Goal: Transaction & Acquisition: Book appointment/travel/reservation

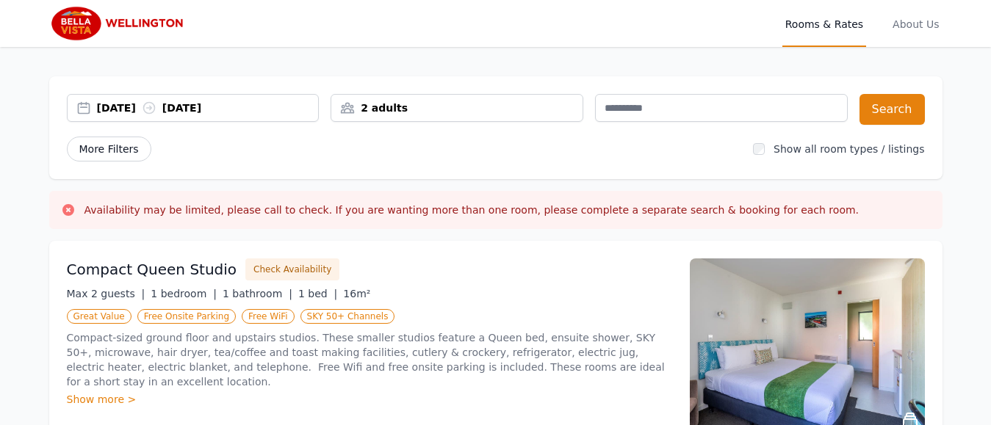
click at [120, 151] on span "More Filters" at bounding box center [109, 149] width 84 height 25
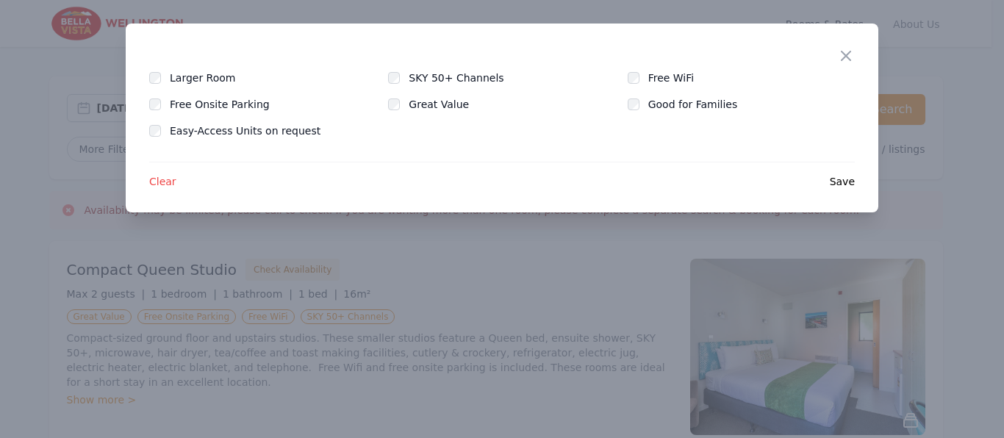
click at [832, 52] on div "Close Larger Room SKY 50+ Channels Free WiFi Free Onsite Parking Great Value Go…" at bounding box center [502, 118] width 752 height 189
click at [851, 58] on icon "button" at bounding box center [846, 56] width 18 height 18
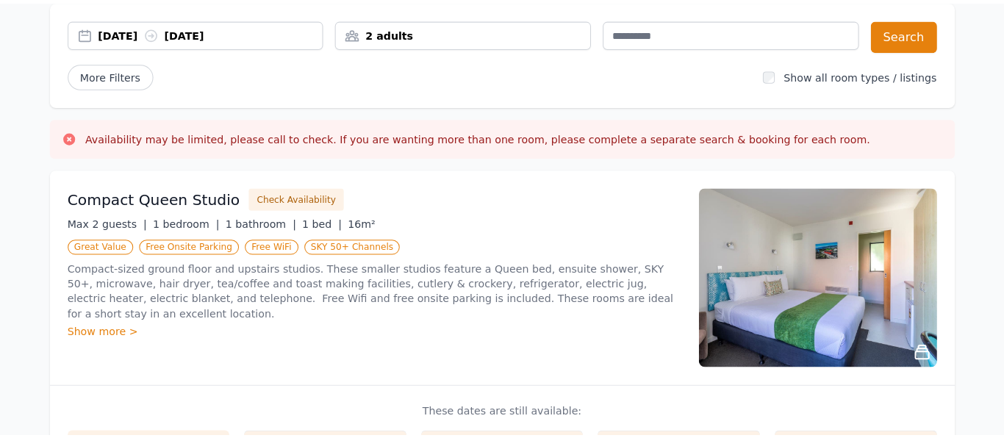
scroll to position [58, 0]
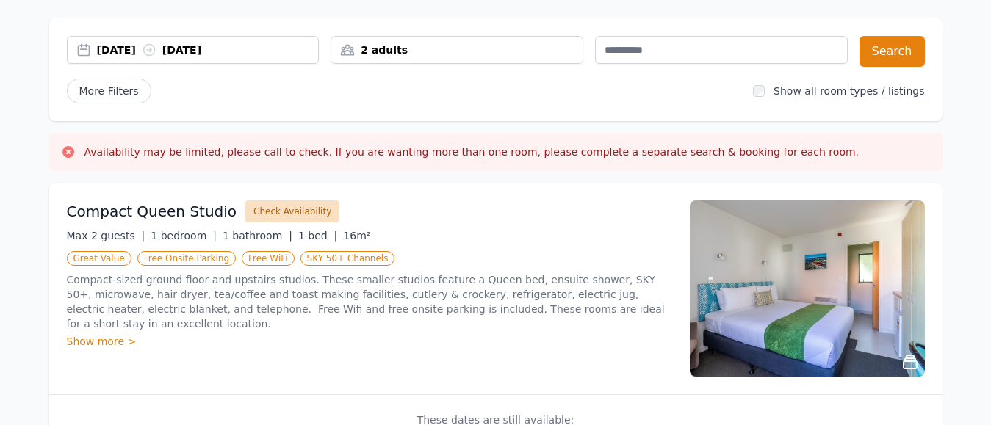
click at [262, 211] on button "Check Availability" at bounding box center [292, 212] width 94 height 22
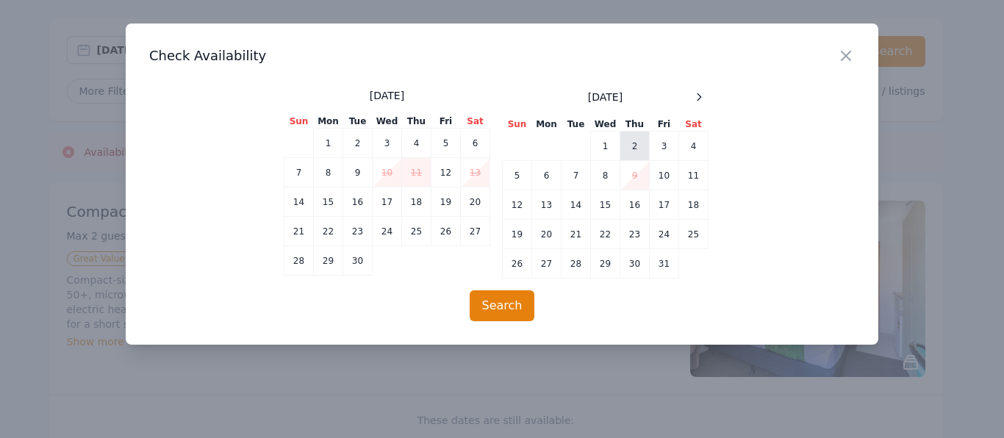
click at [635, 150] on td "2" at bounding box center [634, 145] width 29 height 29
click at [656, 145] on td "3" at bounding box center [663, 145] width 29 height 29
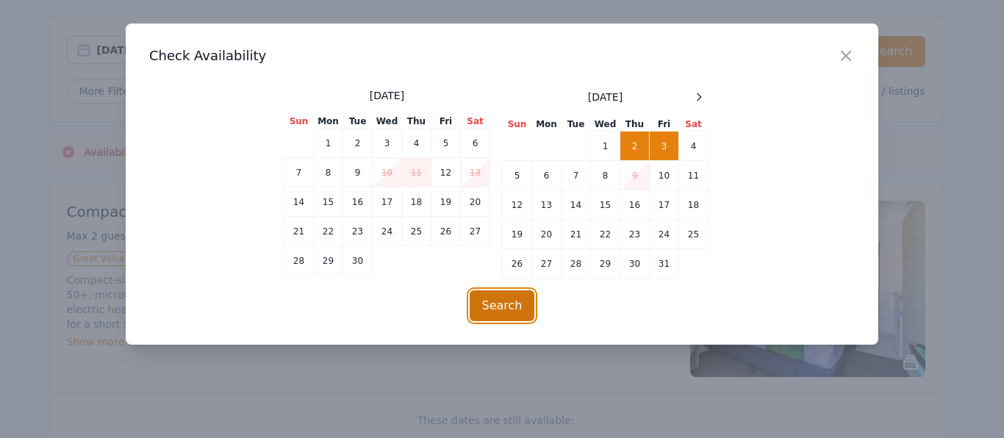
click at [508, 304] on button "Search" at bounding box center [501, 305] width 65 height 31
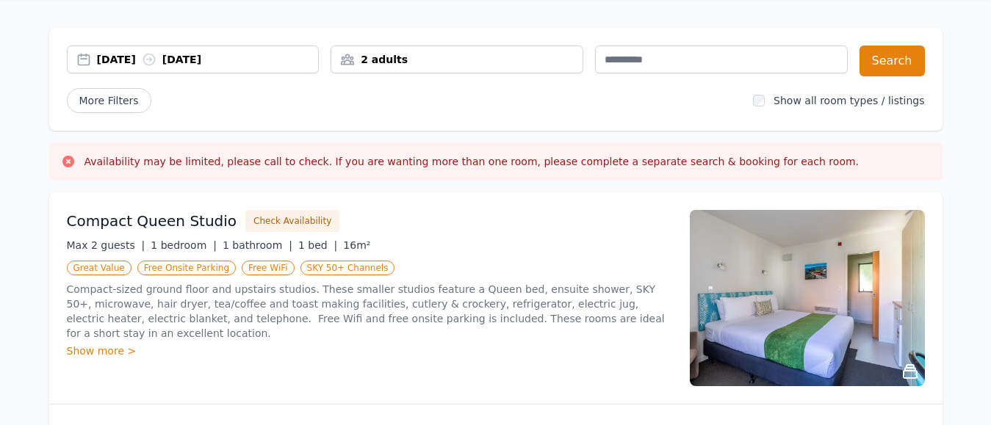
scroll to position [75, 0]
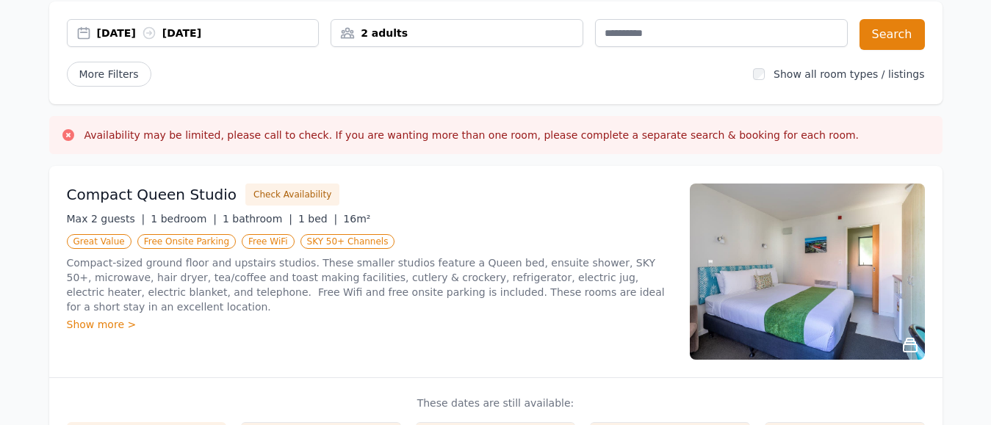
click at [97, 317] on div "Show more >" at bounding box center [369, 324] width 605 height 15
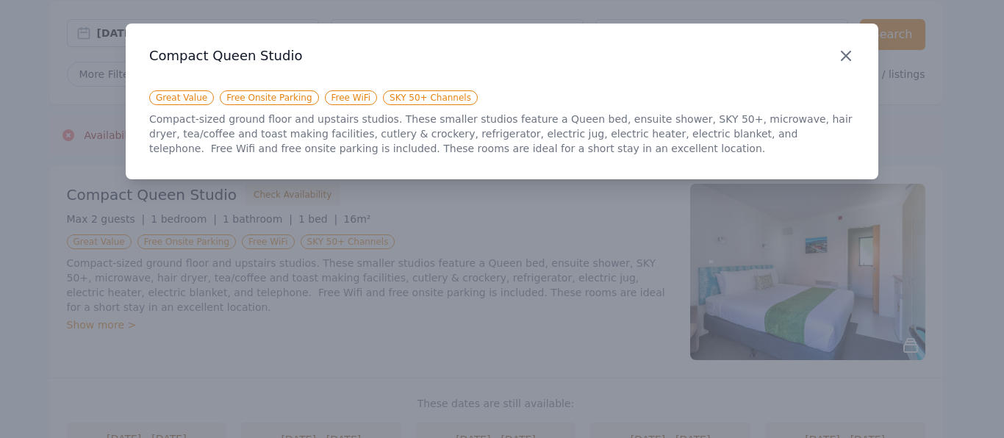
click at [846, 52] on icon "button" at bounding box center [846, 56] width 18 height 18
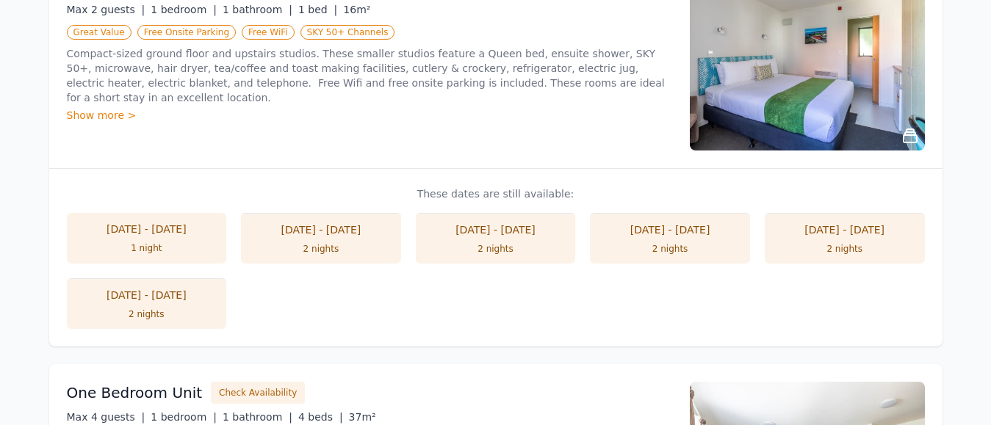
scroll to position [300, 0]
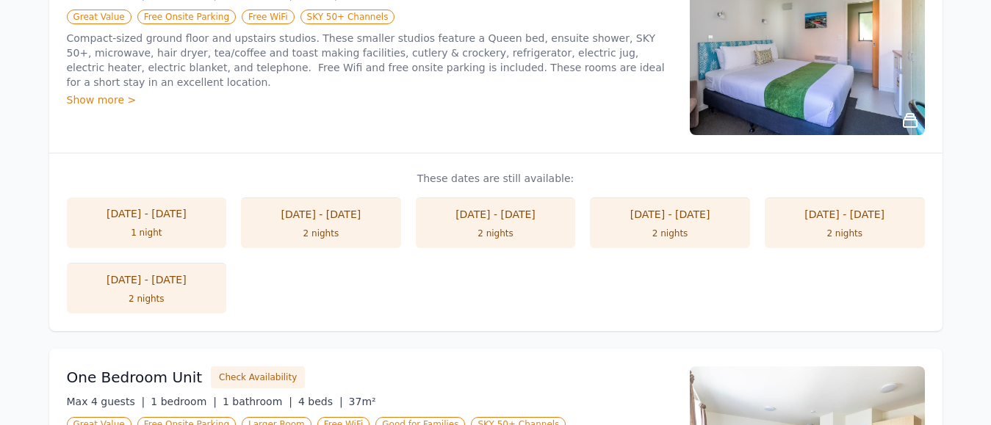
click at [480, 220] on div "[DATE] - [DATE]" at bounding box center [495, 214] width 131 height 15
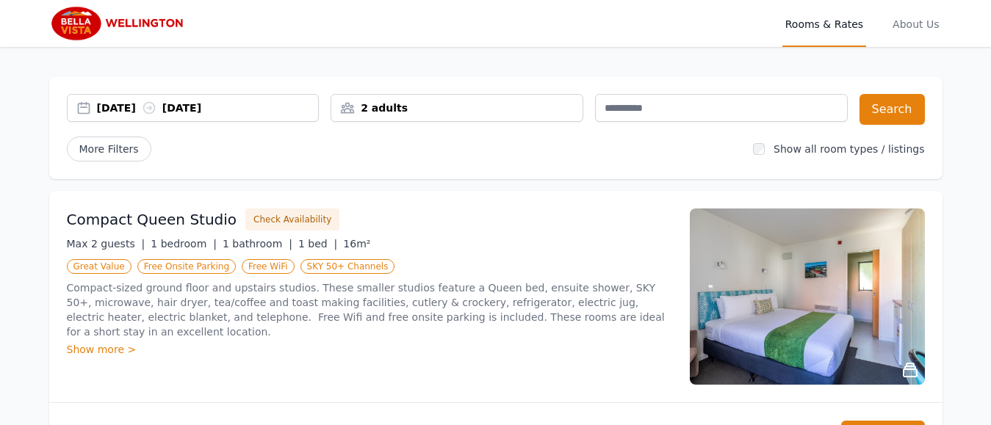
click at [118, 107] on div "[DATE] [DATE]" at bounding box center [208, 108] width 222 height 15
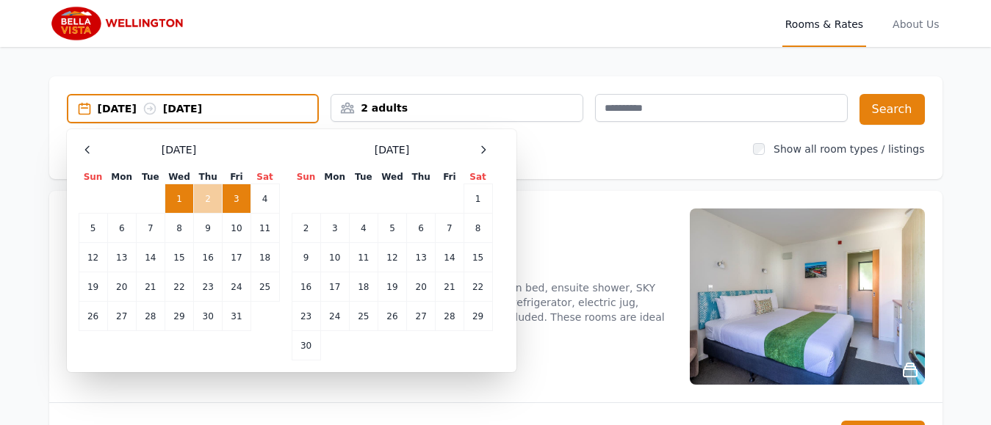
click at [206, 195] on td "2" at bounding box center [208, 198] width 29 height 29
click at [238, 202] on td "3" at bounding box center [237, 198] width 28 height 29
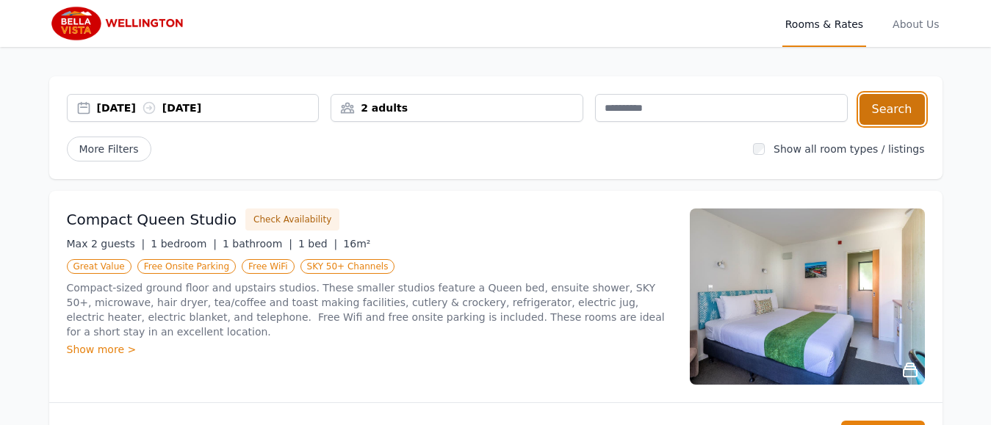
click at [901, 113] on button "Search" at bounding box center [892, 109] width 65 height 31
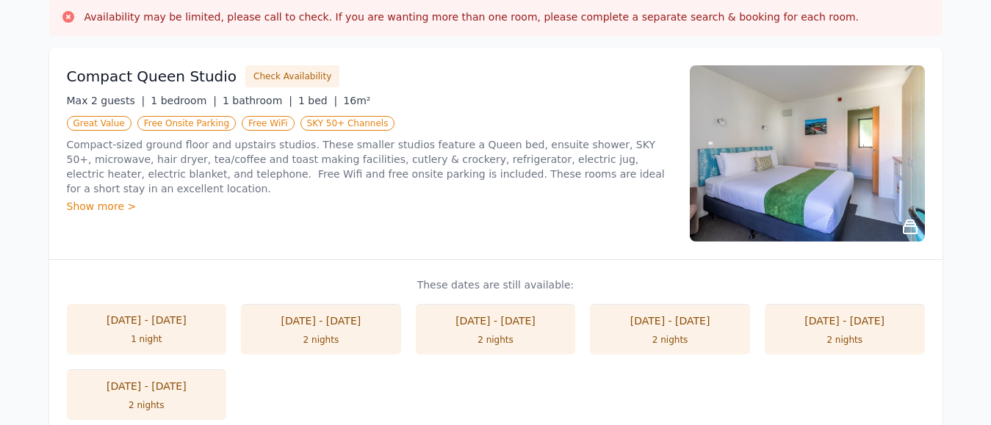
scroll to position [225, 0]
